Goal: Transaction & Acquisition: Purchase product/service

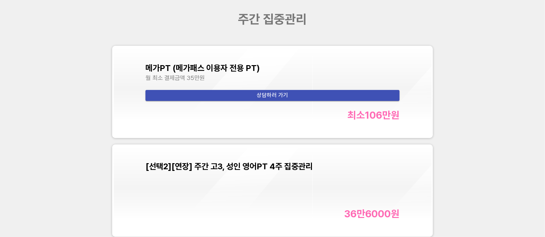
scroll to position [2455, 0]
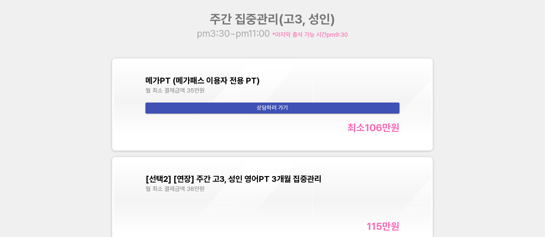
scroll to position [2455, 0]
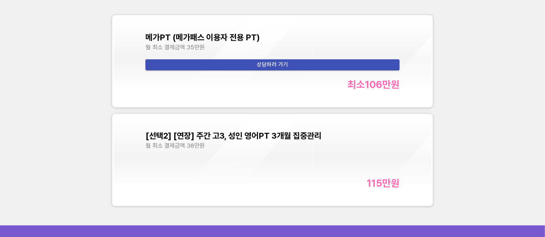
click at [316, 145] on div "월 최소 결제금액 38만원" at bounding box center [272, 145] width 254 height 7
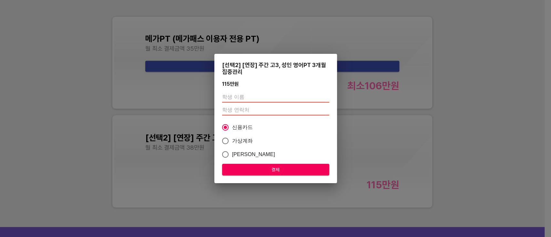
click at [241, 90] on div at bounding box center [275, 104] width 107 height 28
click at [245, 94] on input "text" at bounding box center [275, 97] width 107 height 10
click at [242, 97] on input "text" at bounding box center [275, 97] width 107 height 10
type input "손세빈"
click at [255, 111] on input "number" at bounding box center [275, 110] width 107 height 10
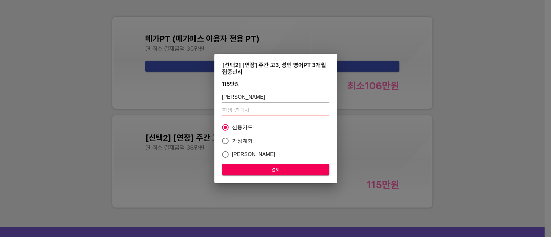
type input "01046353063"
click at [293, 171] on span "결제" at bounding box center [275, 170] width 97 height 8
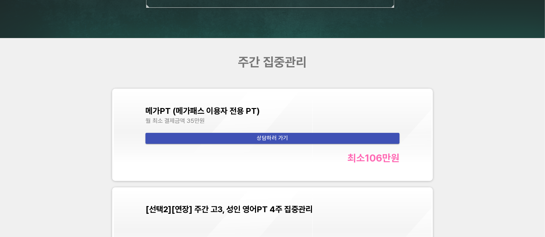
scroll to position [2498, 0]
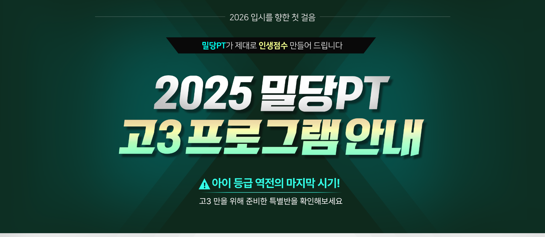
scroll to position [2455, 0]
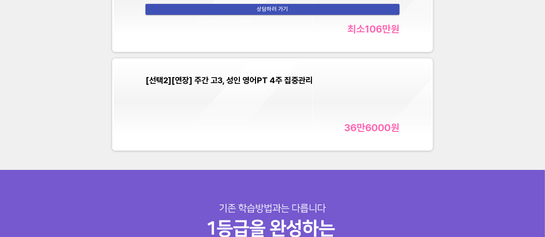
scroll to position [2412, 0]
